Goal: Navigation & Orientation: Find specific page/section

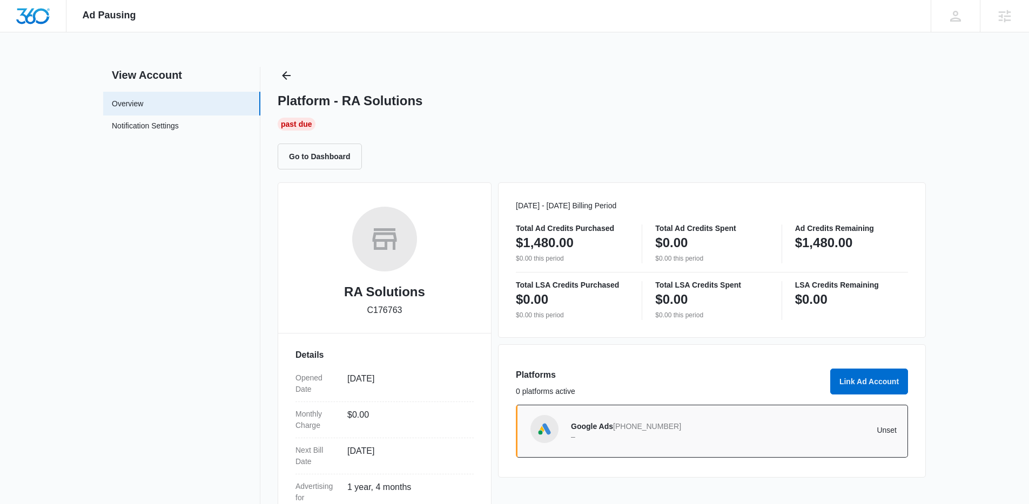
click at [387, 314] on p "C176763" at bounding box center [384, 310] width 35 height 13
copy div "RA Solutions"
click at [369, 311] on p "C176763" at bounding box center [384, 310] width 35 height 13
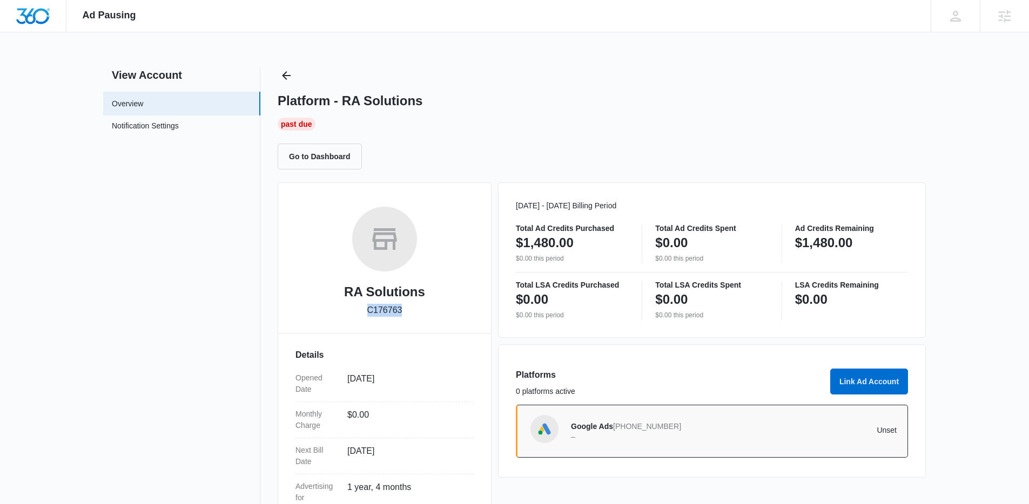
click at [369, 311] on p "C176763" at bounding box center [384, 310] width 35 height 13
click at [388, 308] on p "C176763" at bounding box center [384, 310] width 35 height 13
click at [382, 313] on p "C176763" at bounding box center [384, 310] width 35 height 13
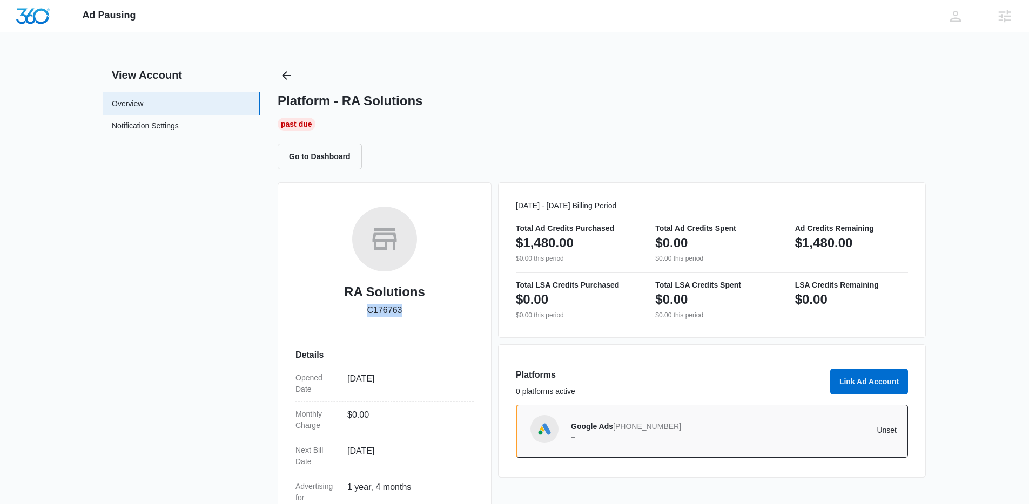
click at [382, 313] on p "C176763" at bounding box center [384, 310] width 35 height 13
copy div "RA Solutions"
click at [418, 285] on div "RA Solutions C176763" at bounding box center [384, 266] width 178 height 118
click at [417, 317] on div "RA Solutions C176763" at bounding box center [384, 266] width 178 height 118
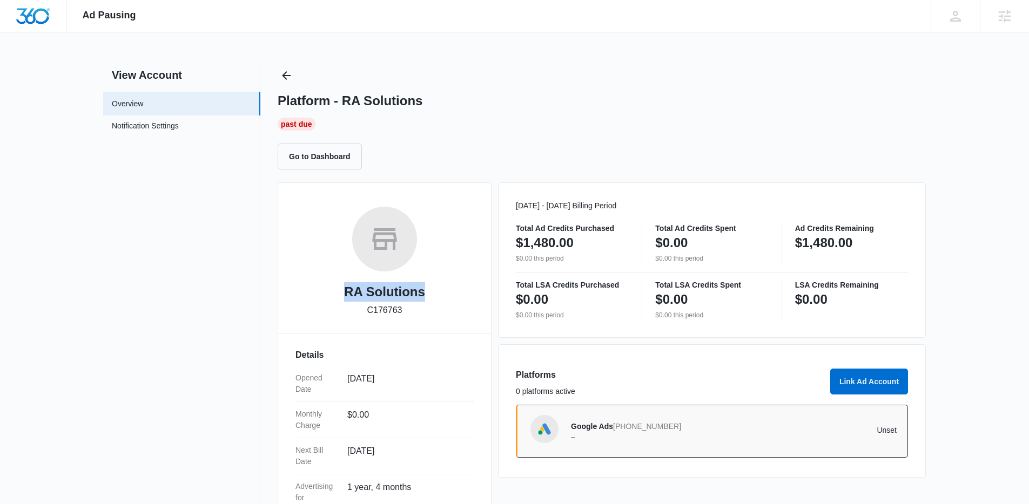
drag, startPoint x: 417, startPoint y: 306, endPoint x: 324, endPoint y: 295, distance: 93.5
click at [323, 295] on div "RA Solutions C176763" at bounding box center [384, 266] width 178 height 118
click at [380, 323] on div "RA Solutions C176763" at bounding box center [384, 266] width 178 height 118
drag, startPoint x: 407, startPoint y: 311, endPoint x: 331, endPoint y: 290, distance: 79.0
click at [331, 290] on div "RA Solutions C176763" at bounding box center [384, 266] width 178 height 118
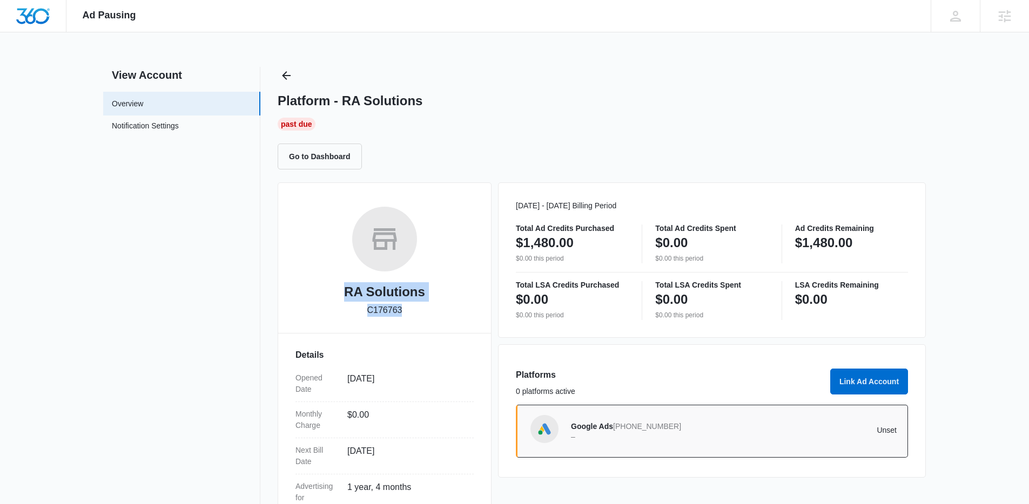
copy div "RA Solutions C176763"
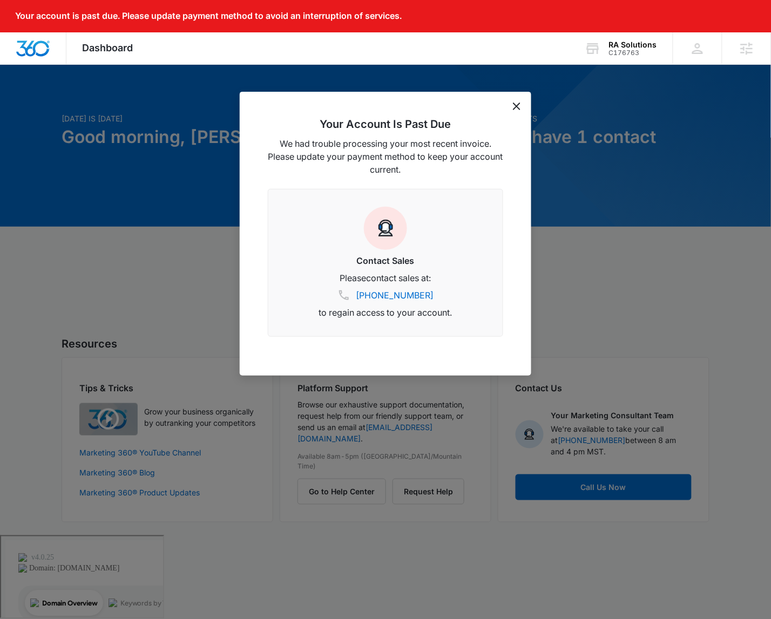
click at [515, 106] on icon "dismiss this dialog" at bounding box center [517, 107] width 8 height 8
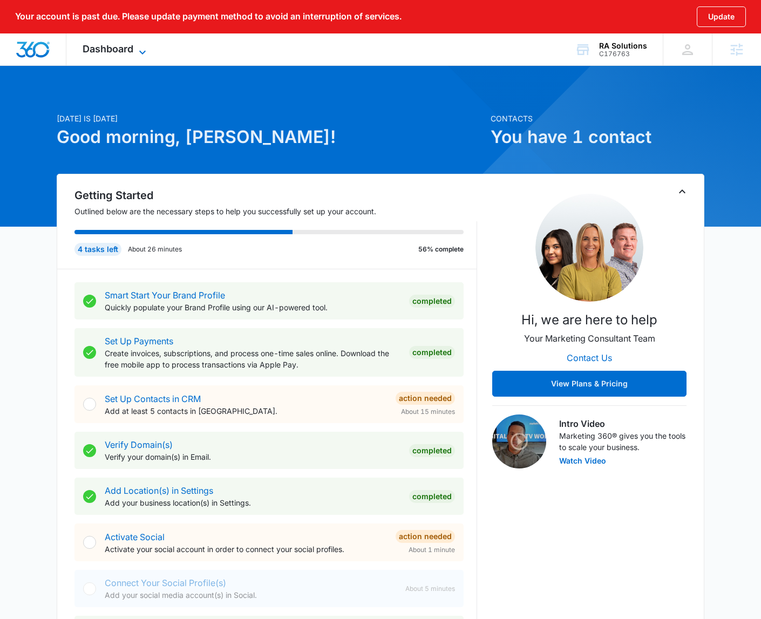
click at [112, 44] on span "Dashboard" at bounding box center [108, 48] width 51 height 11
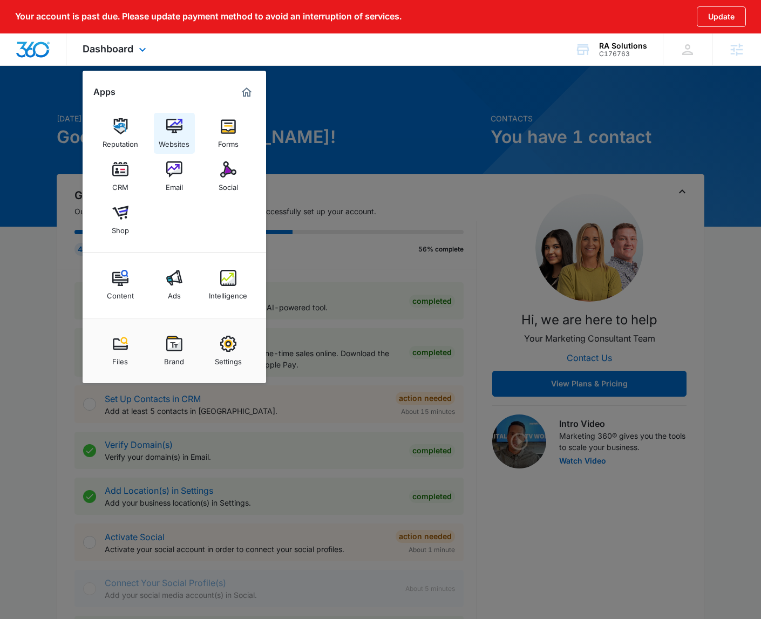
click at [165, 116] on link "Websites" at bounding box center [174, 133] width 41 height 41
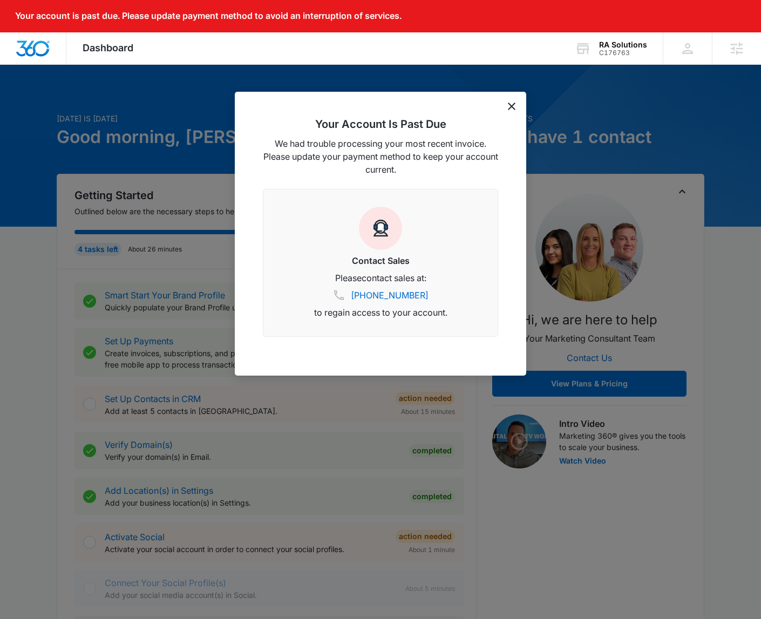
click at [509, 104] on icon "dismiss this dialog" at bounding box center [512, 107] width 8 height 8
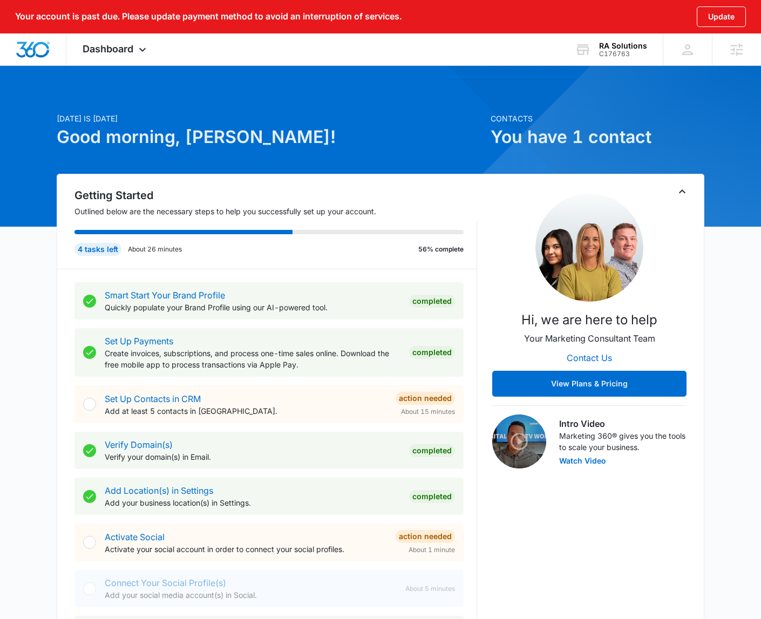
click at [138, 54] on div "Dashboard Apps Reputation Websites Forms CRM Email Social Shop Content Ads Inte…" at bounding box center [115, 49] width 99 height 32
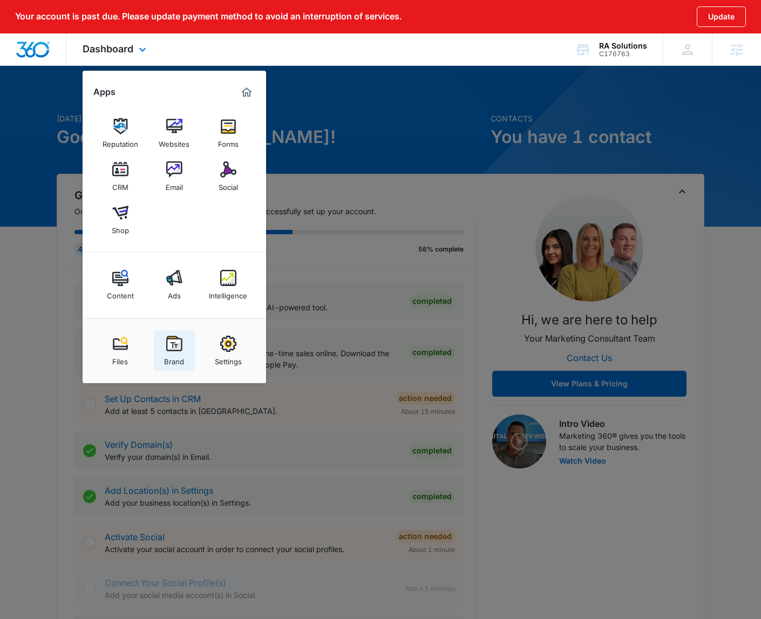
click at [172, 336] on img at bounding box center [174, 344] width 16 height 16
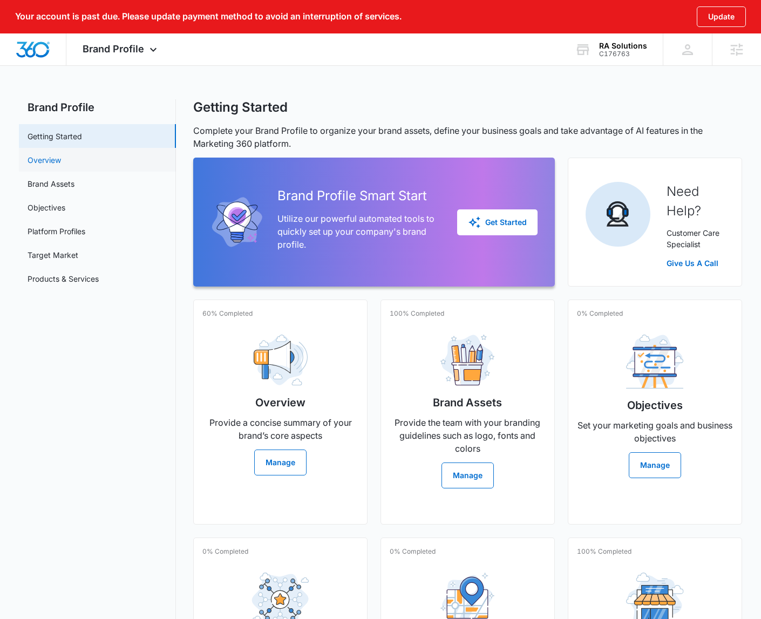
click at [61, 163] on link "Overview" at bounding box center [44, 159] width 33 height 11
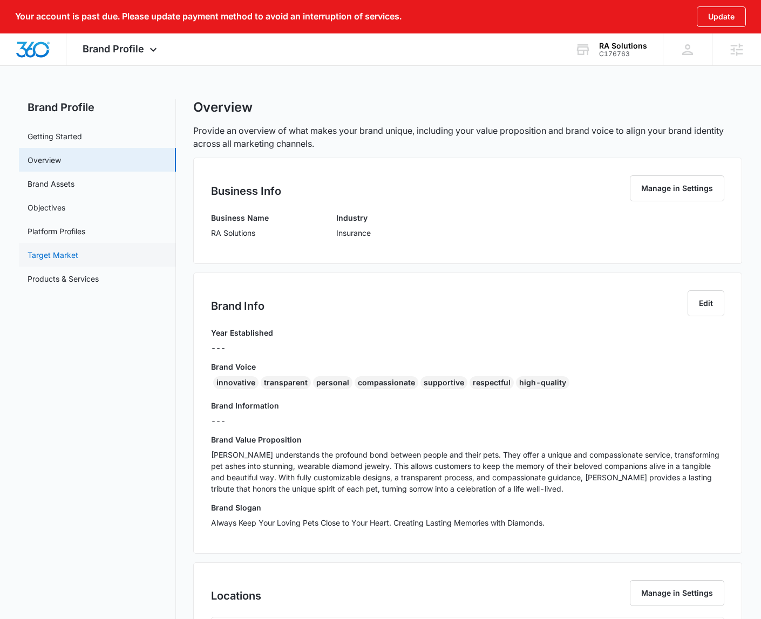
click at [78, 249] on link "Target Market" at bounding box center [53, 254] width 51 height 11
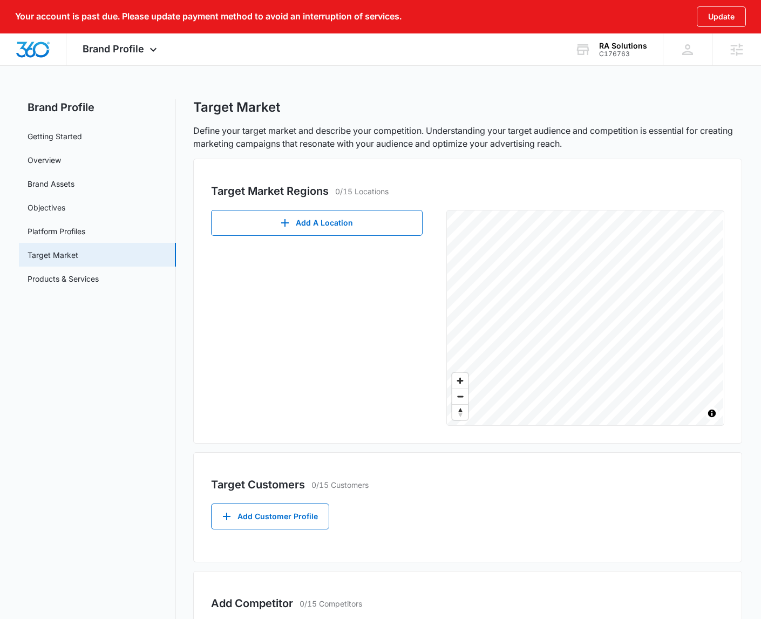
scroll to position [20, 0]
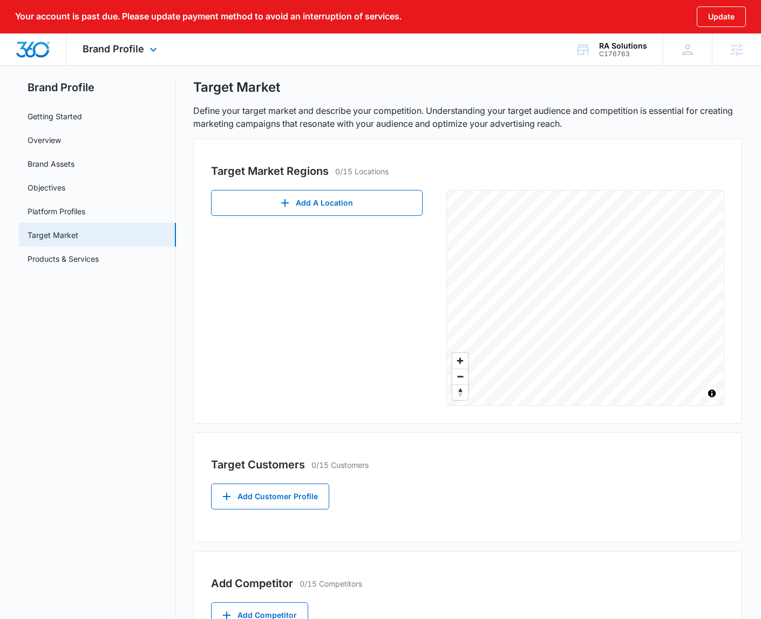
drag, startPoint x: 117, startPoint y: 46, endPoint x: 177, endPoint y: 176, distance: 142.5
click at [117, 47] on span "Brand Profile" at bounding box center [114, 48] width 62 height 11
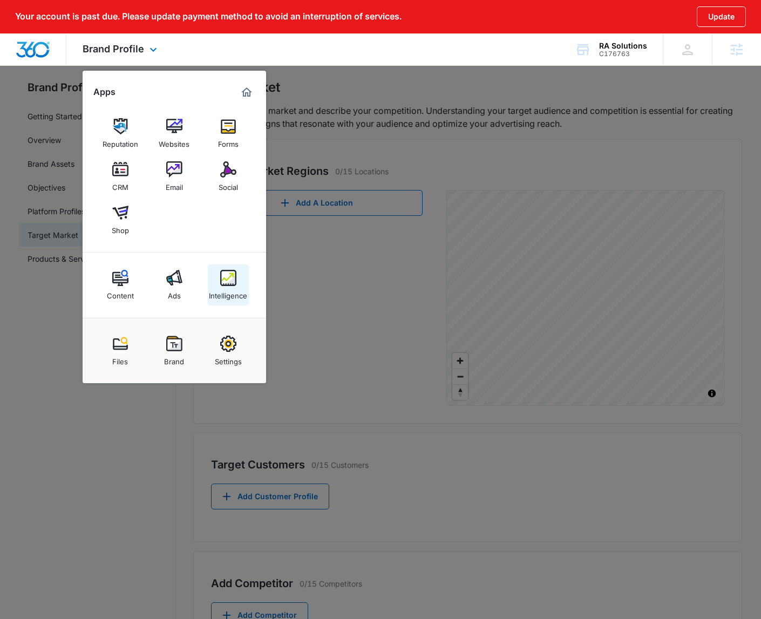
click at [234, 288] on div "Intelligence" at bounding box center [228, 293] width 38 height 14
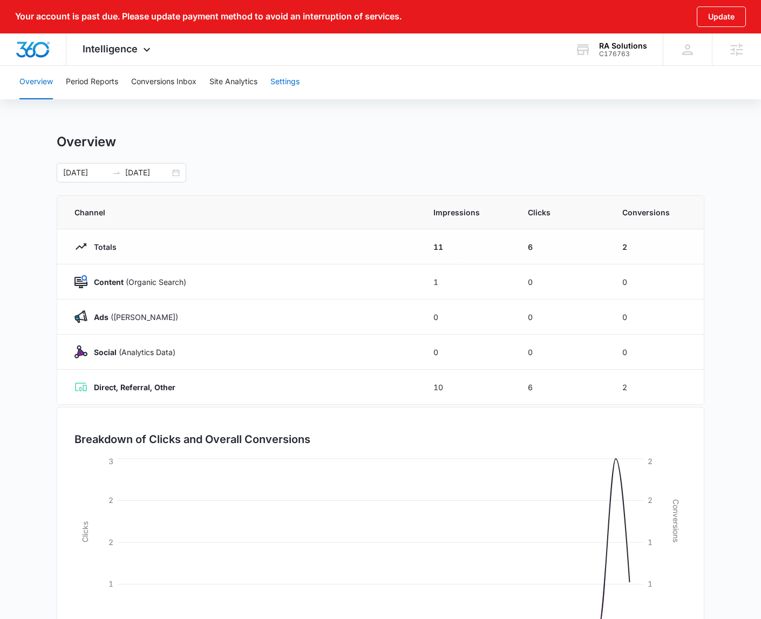
click at [287, 97] on button "Settings" at bounding box center [285, 82] width 29 height 35
